Goal: Task Accomplishment & Management: Complete application form

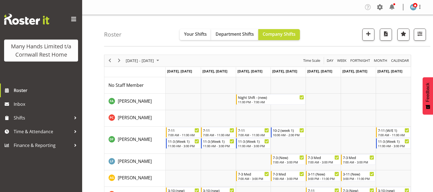
scroll to position [171, 0]
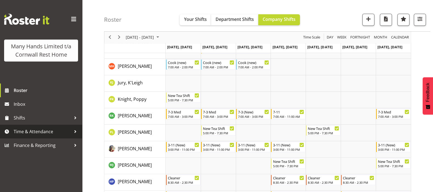
click at [29, 130] on span "Time & Attendance" at bounding box center [43, 131] width 58 height 8
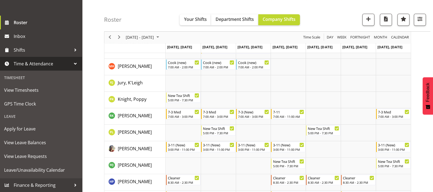
scroll to position [76, 0]
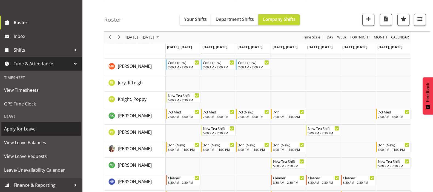
click at [22, 127] on span "Apply for Leave" at bounding box center [41, 128] width 74 height 8
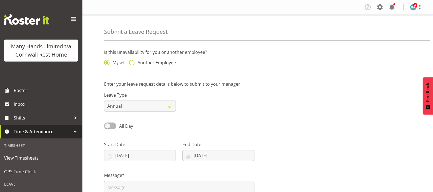
click at [131, 61] on span at bounding box center [131, 62] width 5 height 5
click at [131, 61] on input "Another Employee" at bounding box center [131, 63] width 4 height 4
radio input "true"
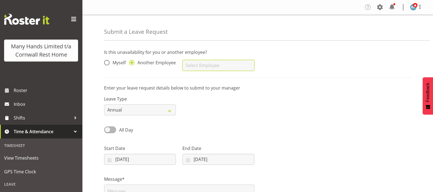
click at [216, 66] on input "text" at bounding box center [219, 65] width 72 height 11
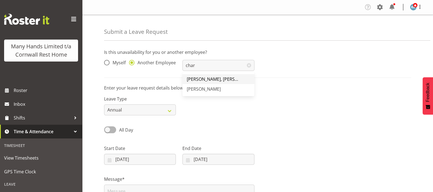
click at [210, 79] on span "[PERSON_NAME], [PERSON_NAME]" at bounding box center [222, 79] width 70 height 6
type input "[PERSON_NAME], [PERSON_NAME]"
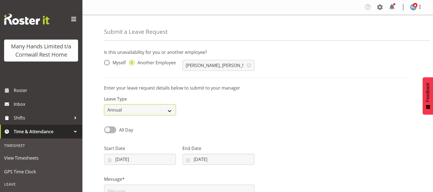
click at [170, 110] on select "Annual Sick Leave Without Pay Bereavement Domestic Violence Parental Jury Servi…" at bounding box center [140, 109] width 72 height 11
select select "Other"
click at [104, 104] on select "Annual Sick Leave Without Pay Bereavement Domestic Violence Parental Jury Servi…" at bounding box center [140, 109] width 72 height 11
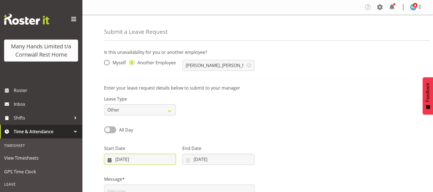
click at [123, 157] on input "16/08/2025" at bounding box center [140, 158] width 72 height 11
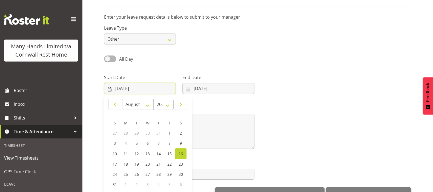
scroll to position [87, 0]
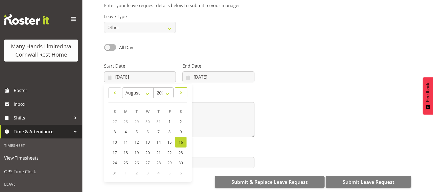
click at [182, 89] on span at bounding box center [180, 92] width 5 height 7
select select "11"
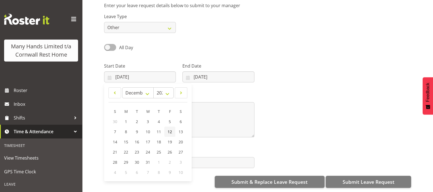
click at [170, 129] on span "12" at bounding box center [170, 131] width 4 height 5
type input "12/12/2025"
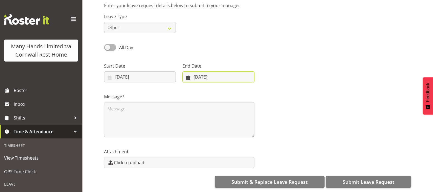
click at [188, 71] on input "16/08/2025" at bounding box center [219, 76] width 72 height 11
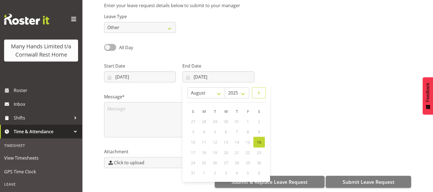
click at [258, 90] on span at bounding box center [259, 92] width 7 height 7
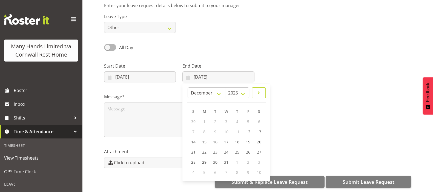
select select "0"
select select "2026"
click at [260, 159] on span "31" at bounding box center [259, 161] width 4 height 5
type input "31/01/2026"
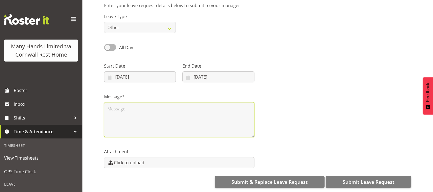
click at [122, 106] on textarea at bounding box center [179, 119] width 150 height 35
type textarea "end of short term employment"
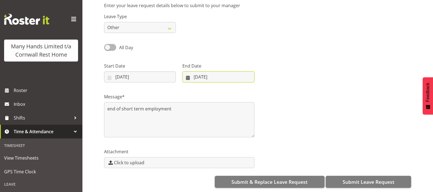
click at [186, 71] on input "31/01/2026" at bounding box center [219, 76] width 72 height 11
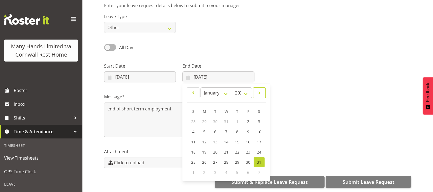
click at [263, 88] on link at bounding box center [259, 92] width 13 height 11
select select "1"
click at [260, 149] on span "28" at bounding box center [259, 151] width 4 height 5
type input "28/02/2026"
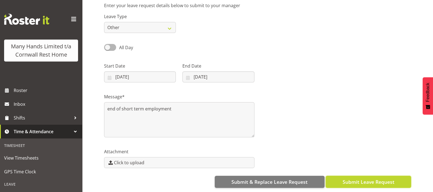
click at [365, 178] on span "Submit Leave Request" at bounding box center [369, 181] width 52 height 7
